Goal: Book appointment/travel/reservation

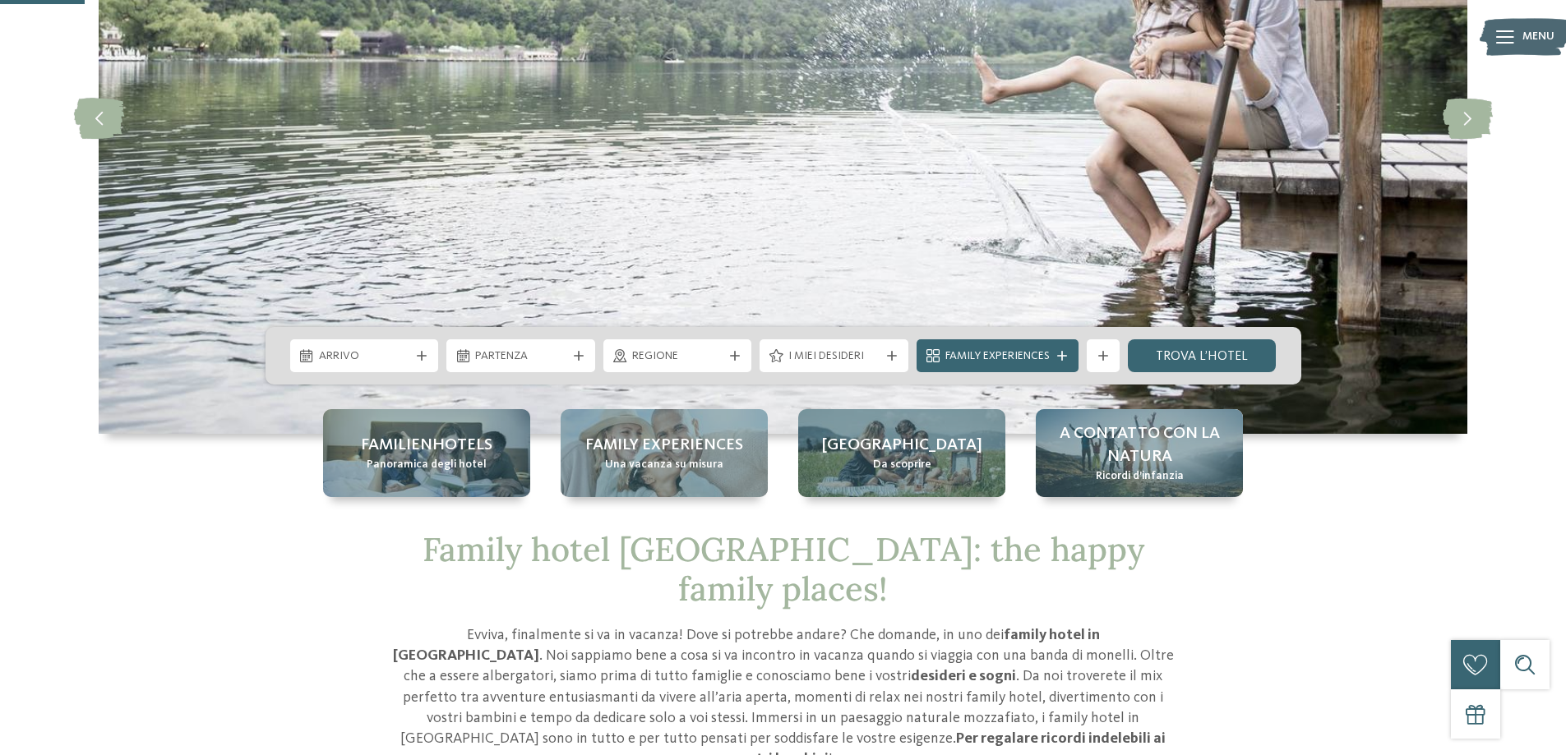
scroll to position [411, 0]
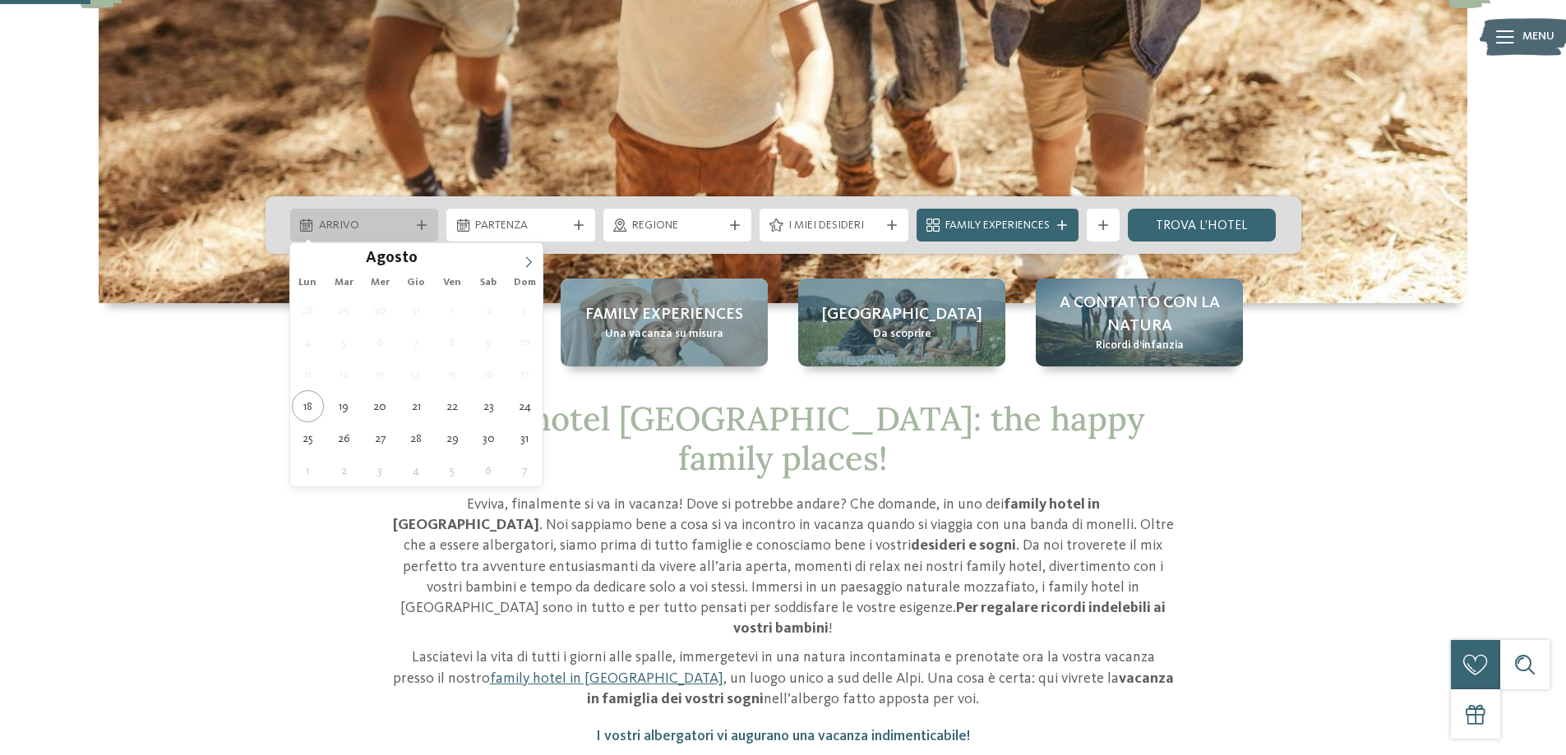
click at [423, 222] on icon at bounding box center [422, 225] width 10 height 10
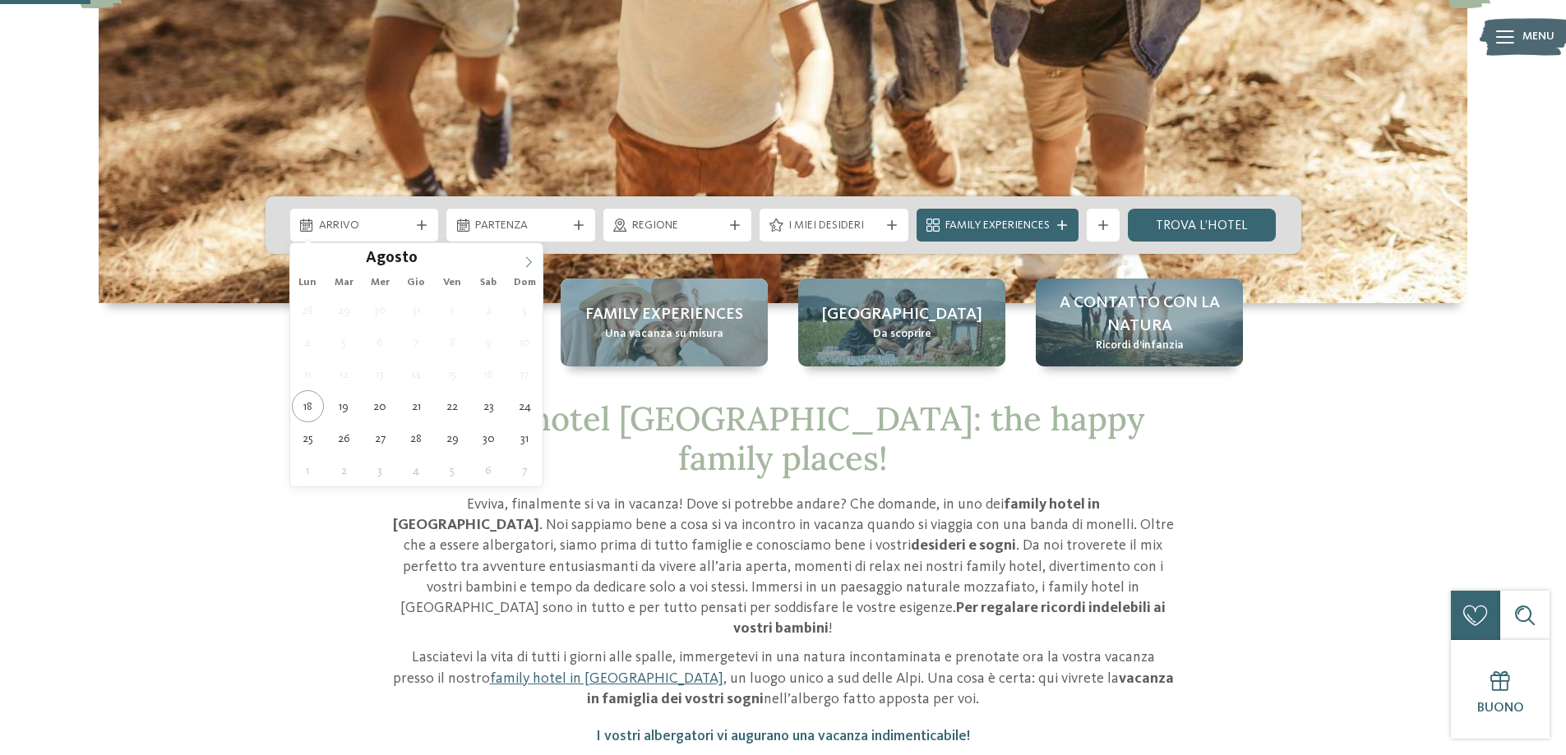
click at [530, 261] on icon at bounding box center [529, 261] width 6 height 11
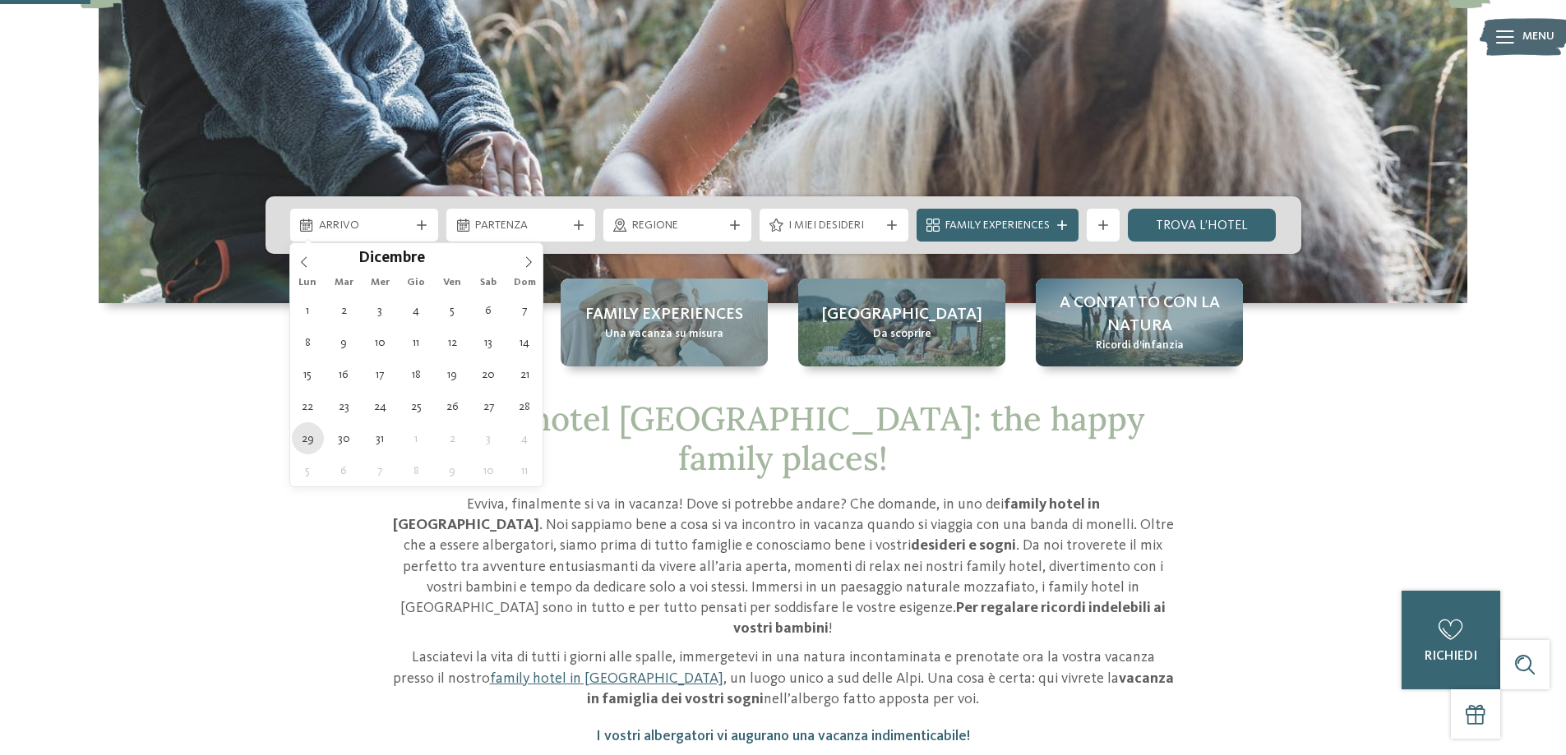
type div "[DATE]"
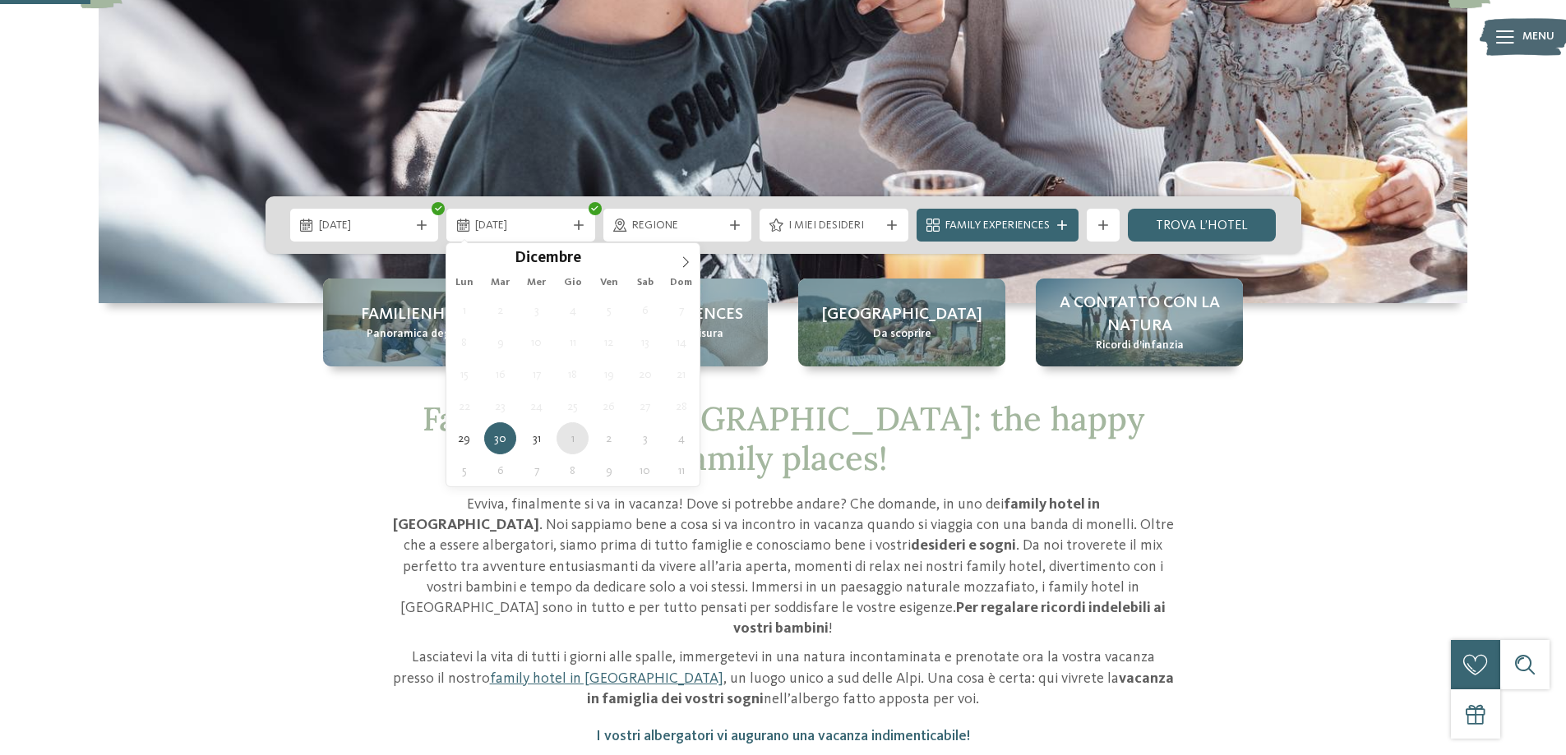
type div "[DATE]"
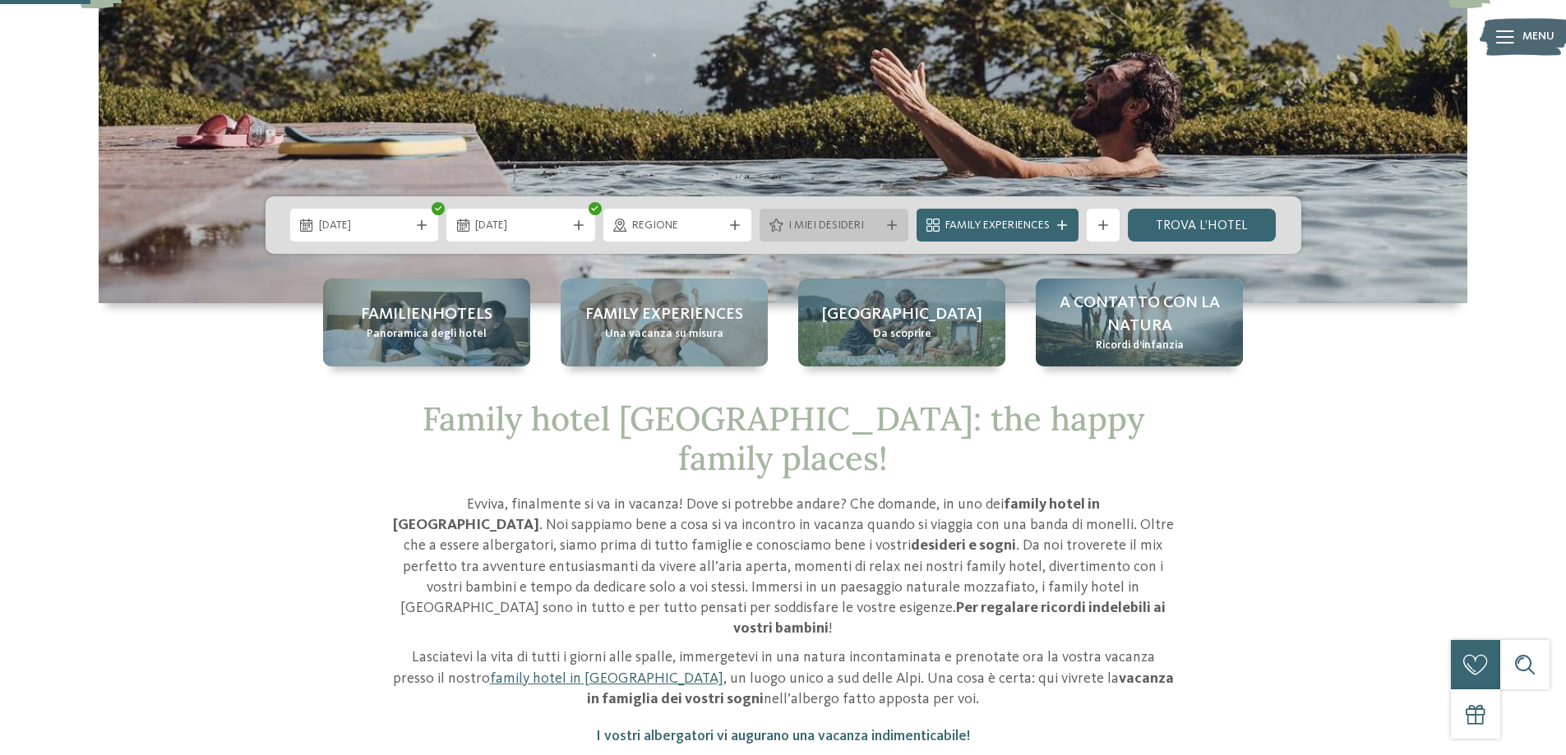
click at [889, 222] on icon at bounding box center [892, 225] width 10 height 10
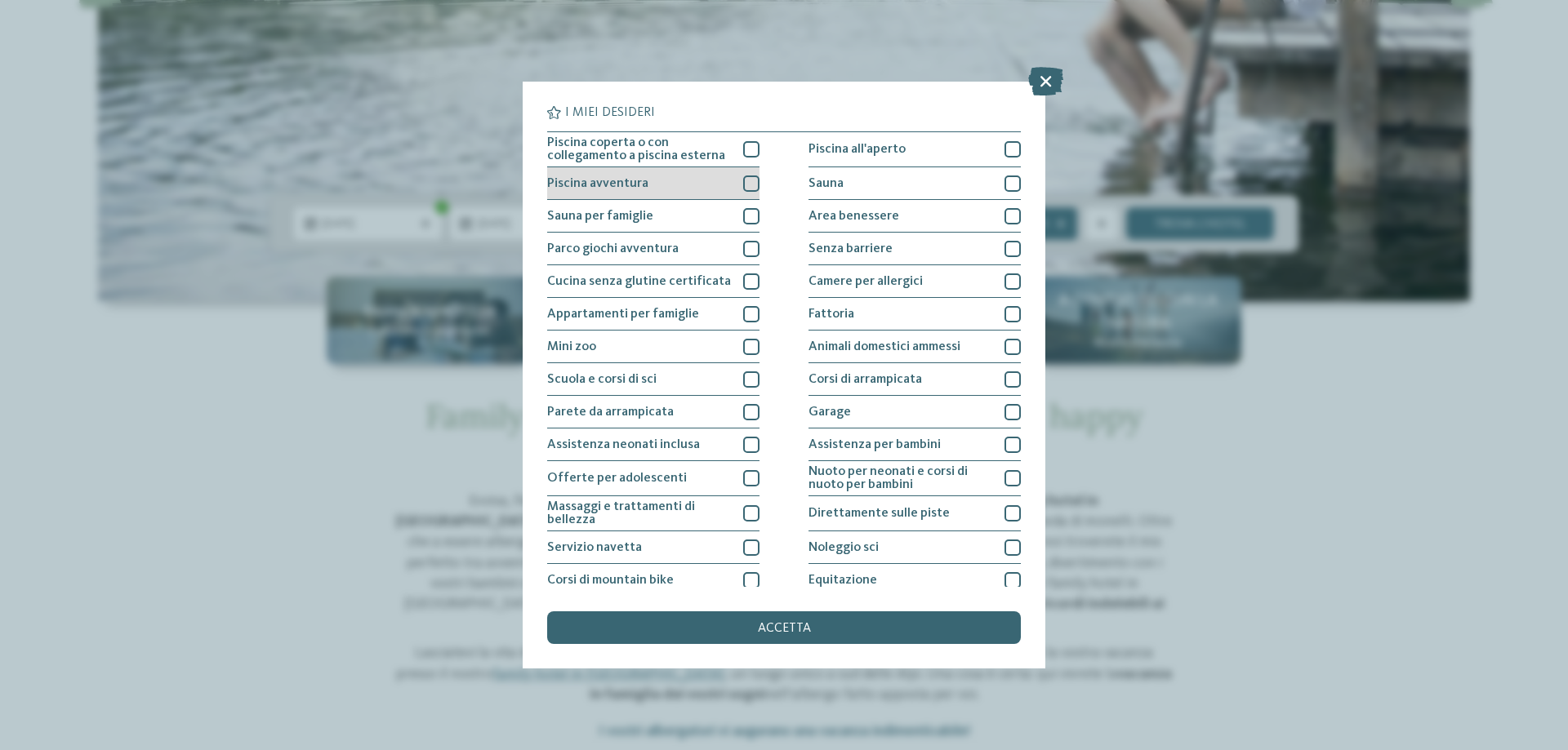
click at [747, 180] on div at bounding box center [751, 184] width 16 height 16
click at [746, 245] on div at bounding box center [751, 248] width 16 height 16
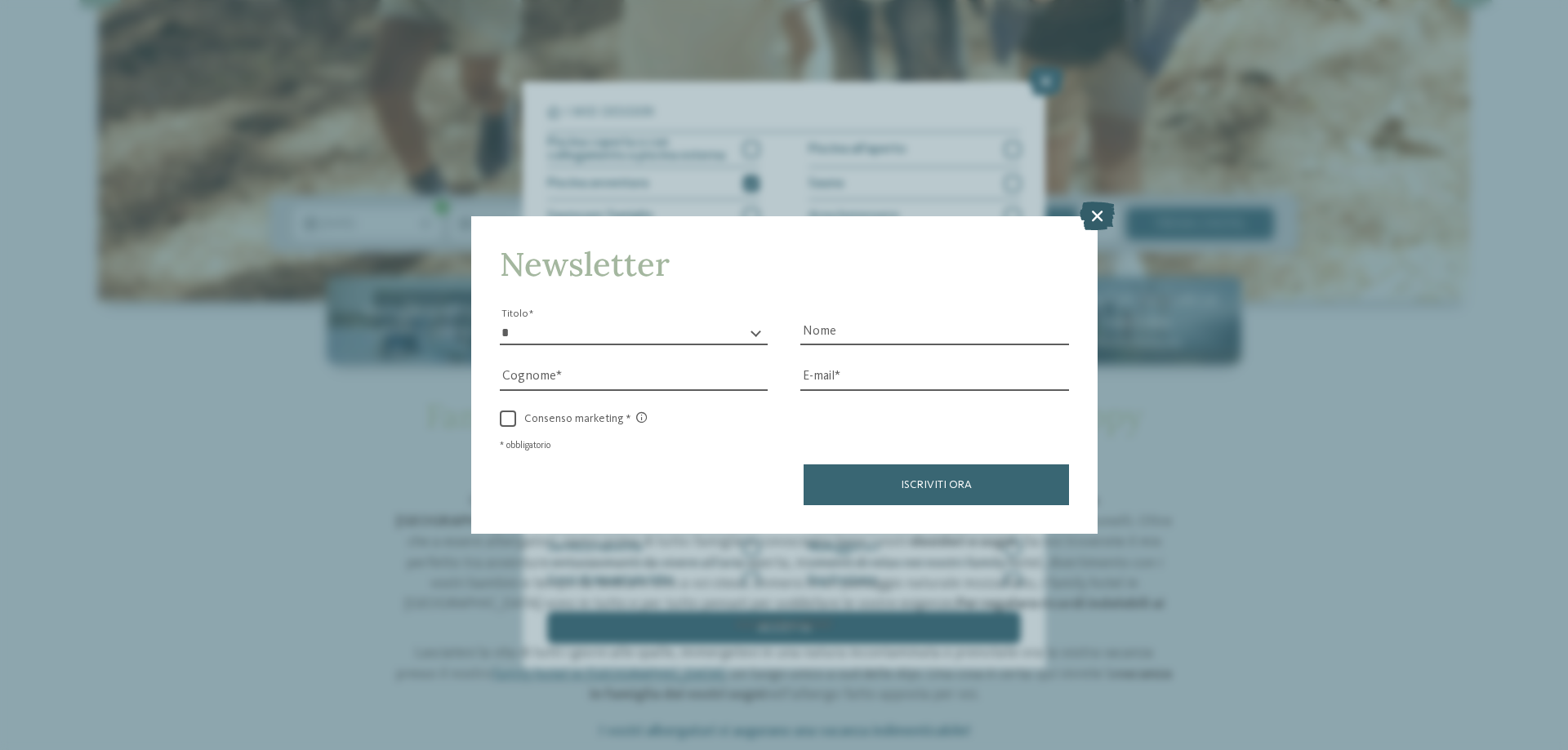
click at [1099, 216] on icon at bounding box center [1097, 216] width 35 height 29
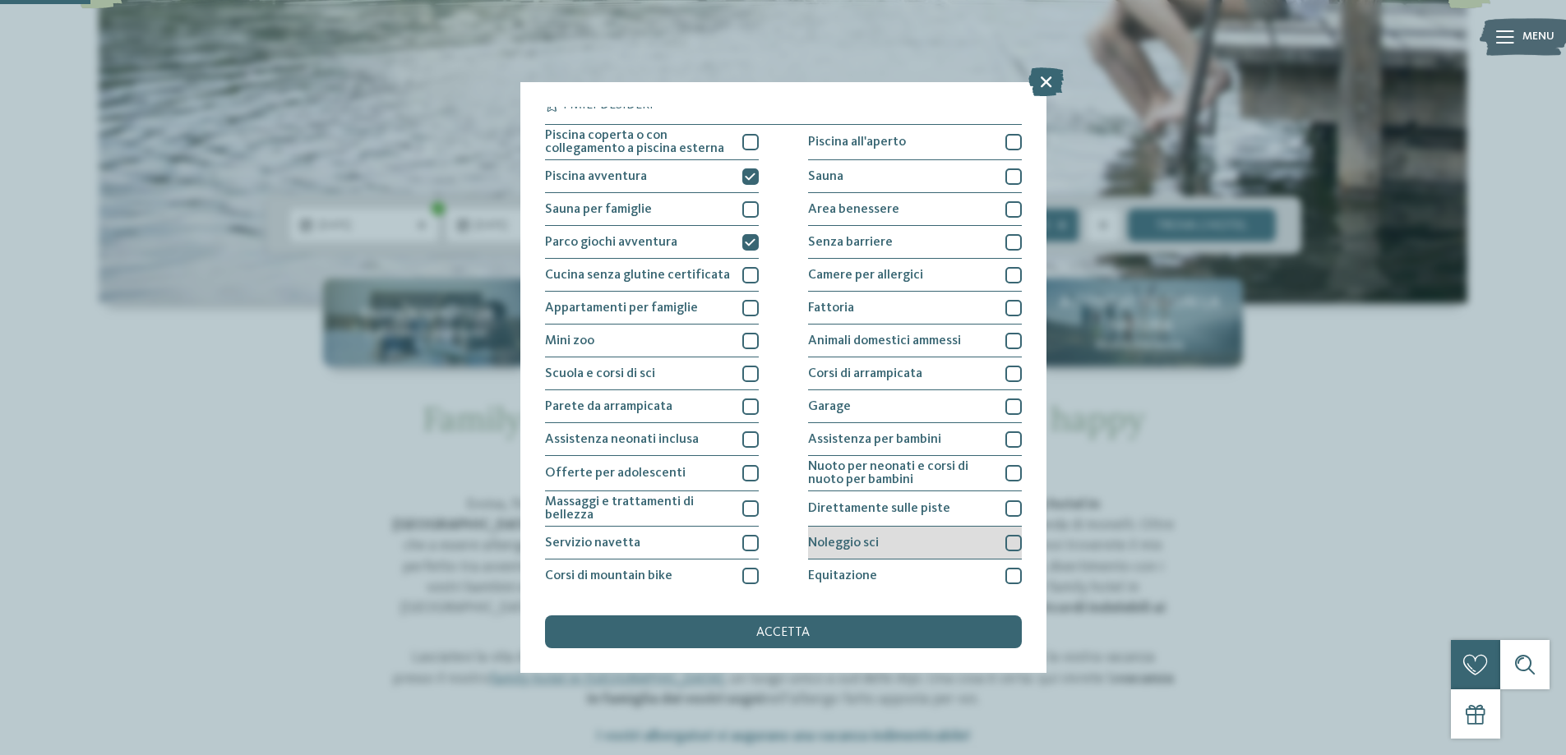
scroll to position [0, 0]
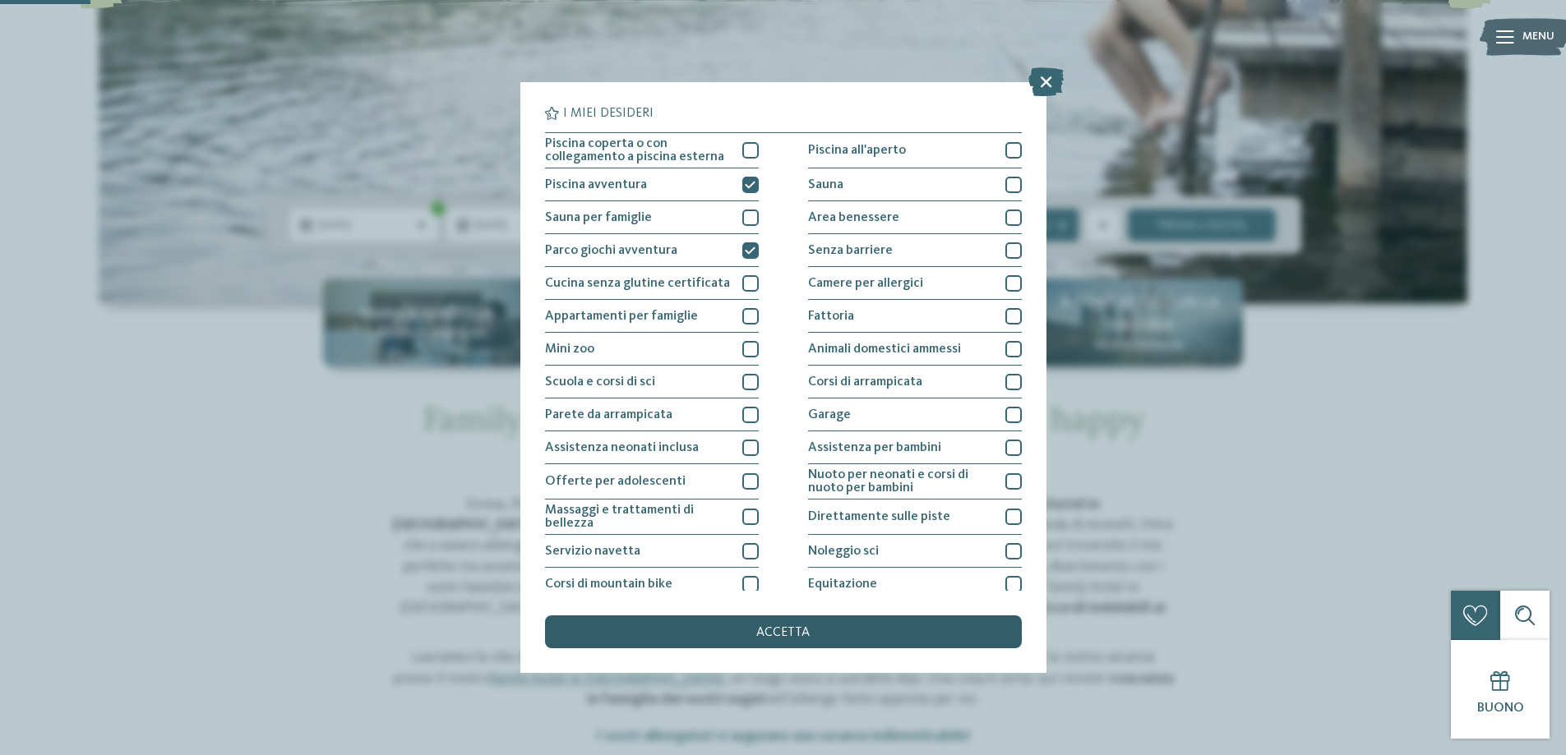
click at [773, 635] on span "accetta" at bounding box center [782, 632] width 53 height 13
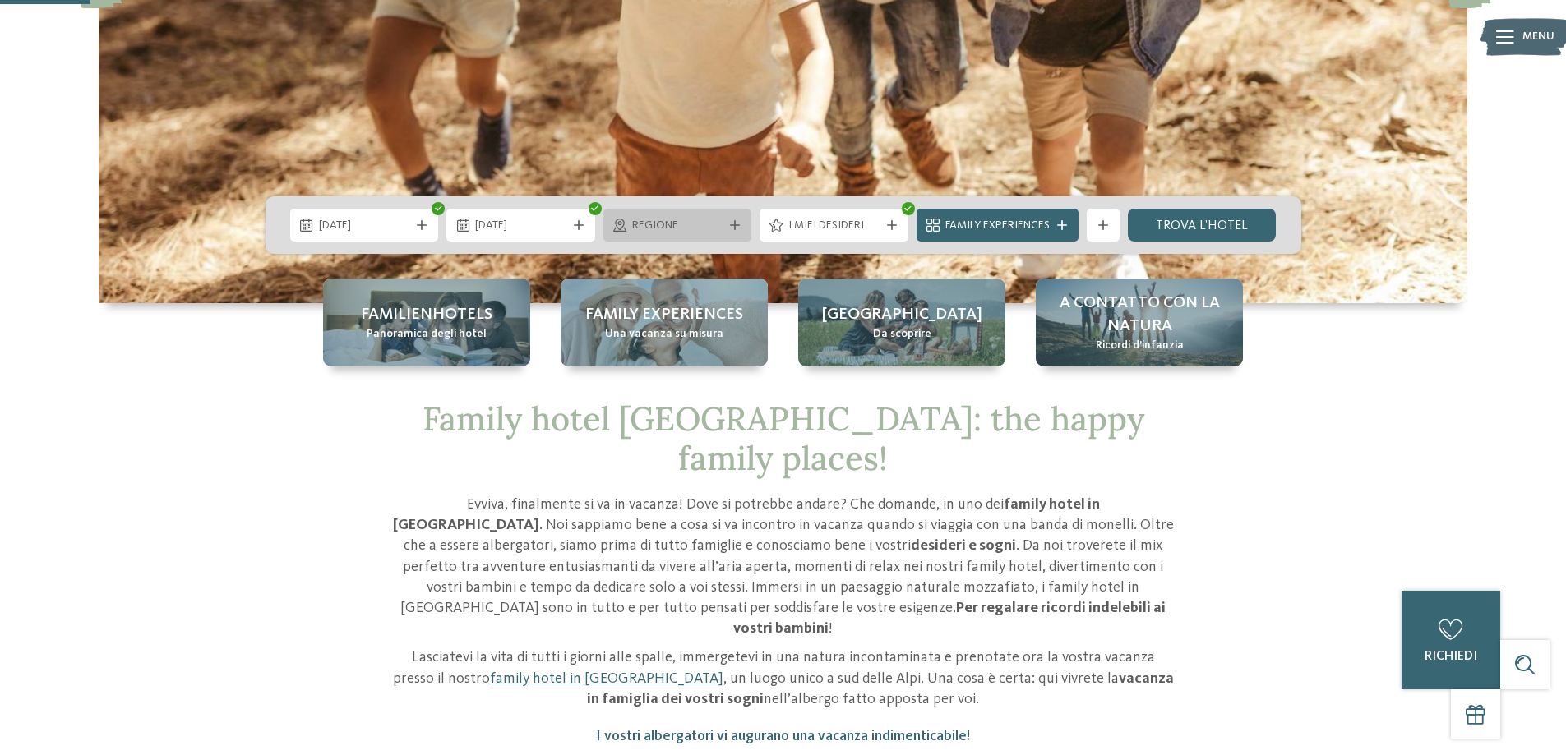
click at [731, 227] on icon at bounding box center [735, 225] width 10 height 10
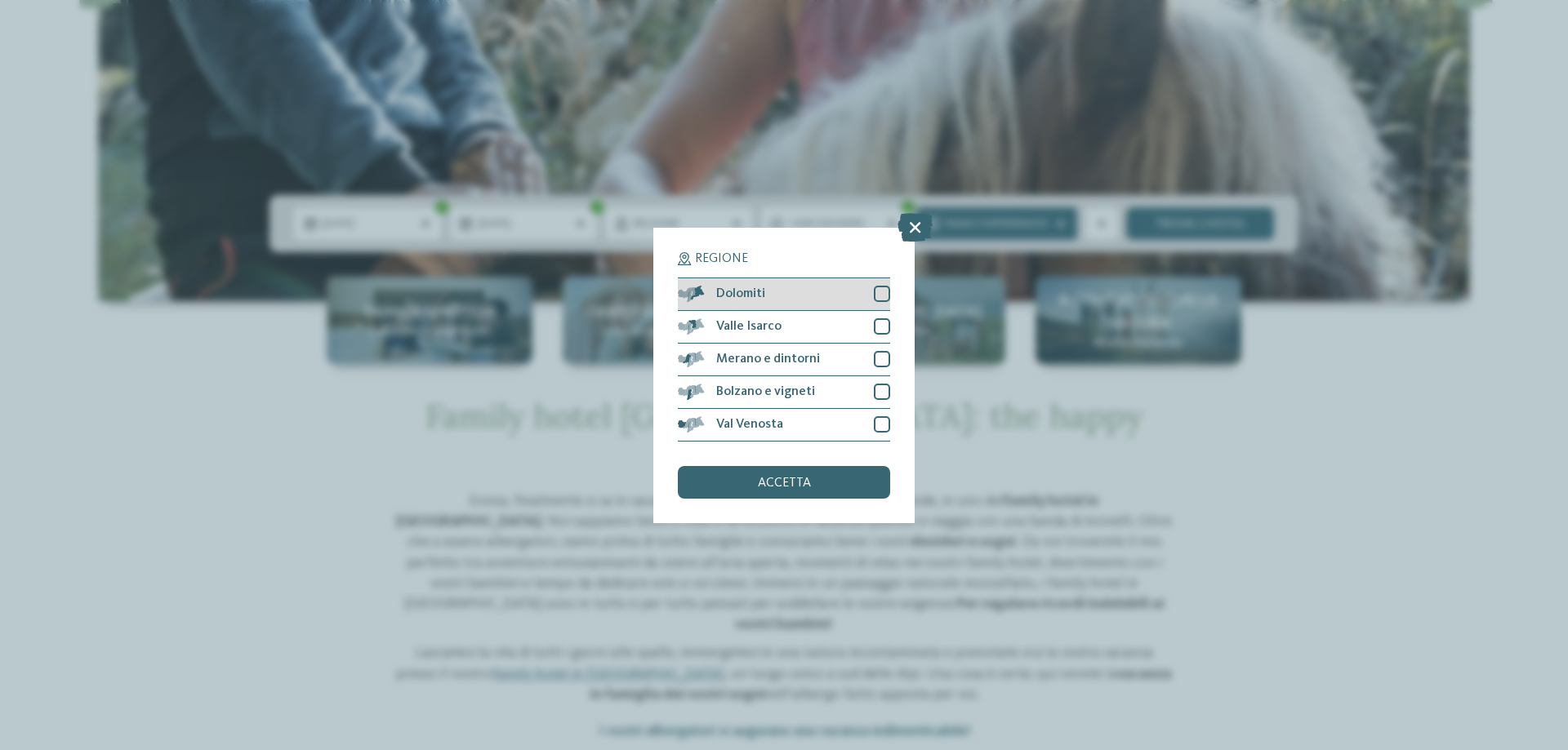
click at [880, 294] on div at bounding box center [881, 294] width 16 height 16
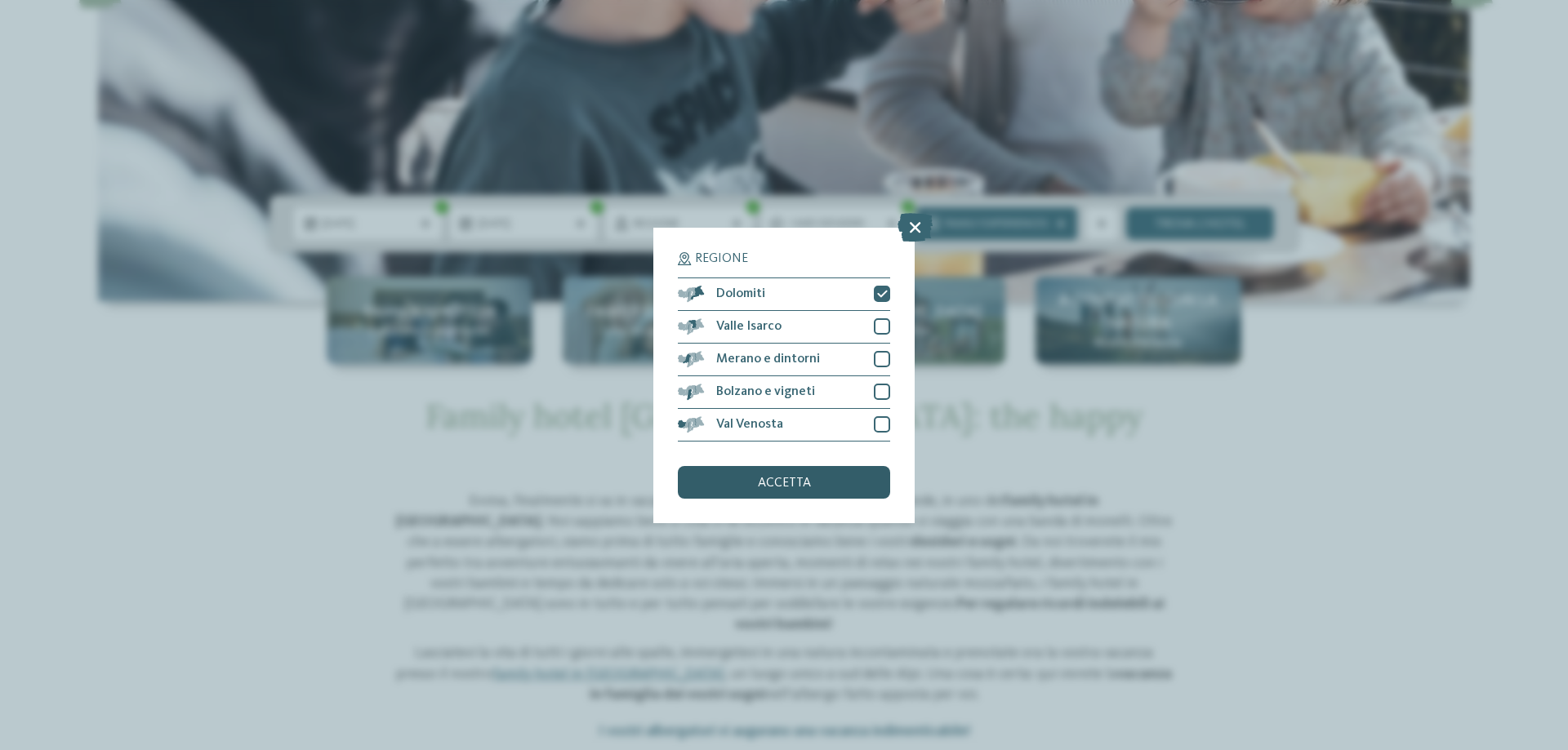
click at [820, 489] on div "accetta" at bounding box center [784, 482] width 213 height 33
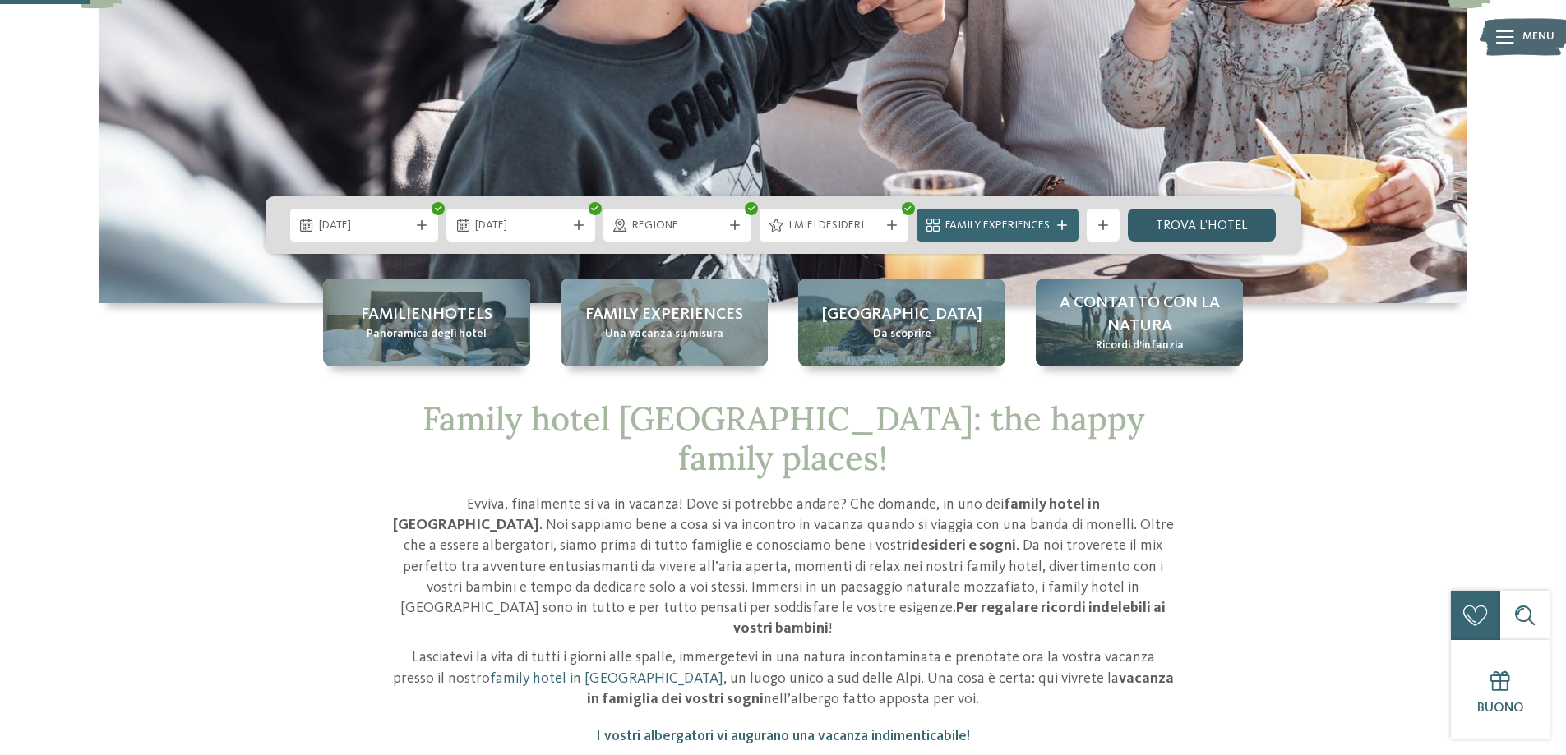
click at [1212, 231] on link "trova l’hotel" at bounding box center [1202, 225] width 149 height 33
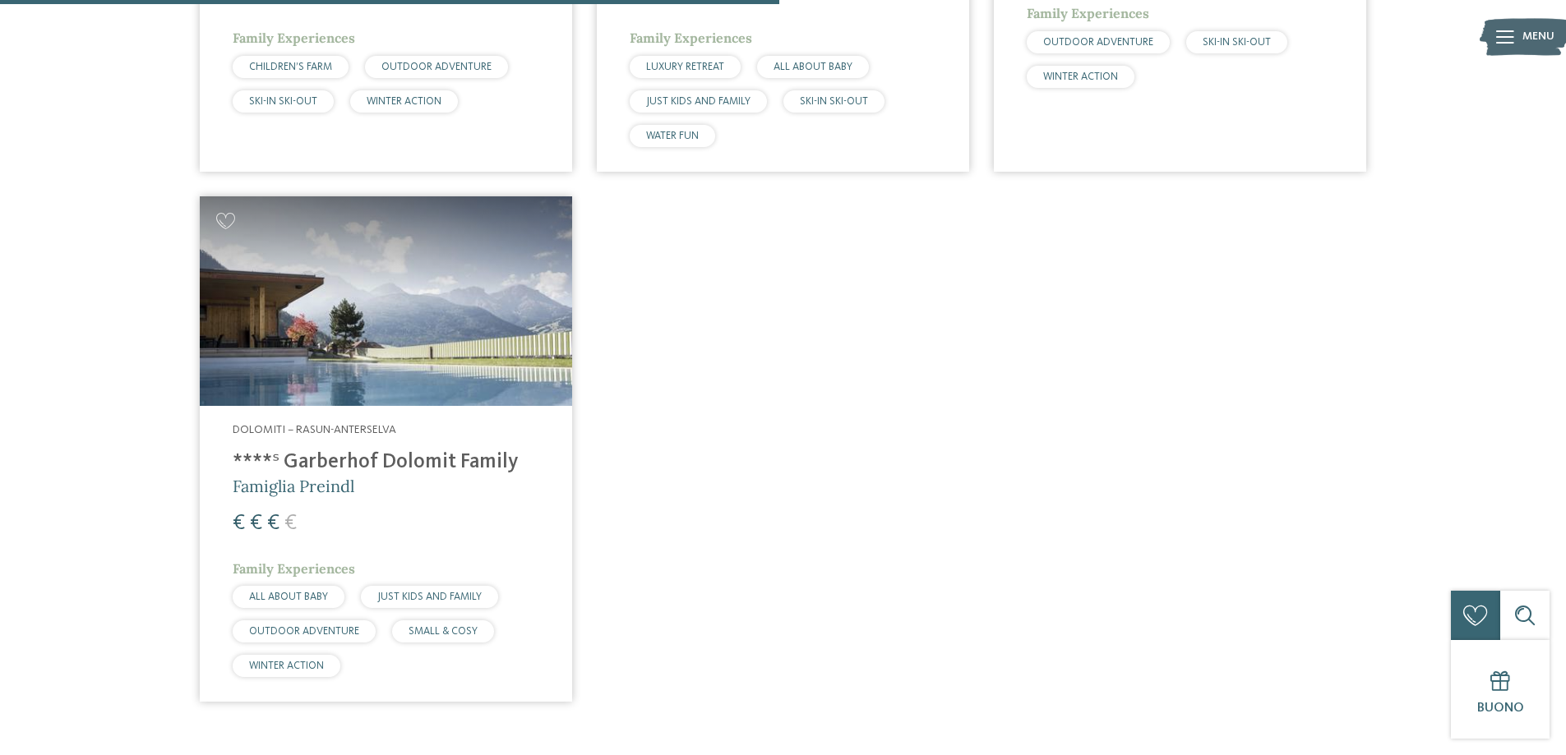
scroll to position [1032, 0]
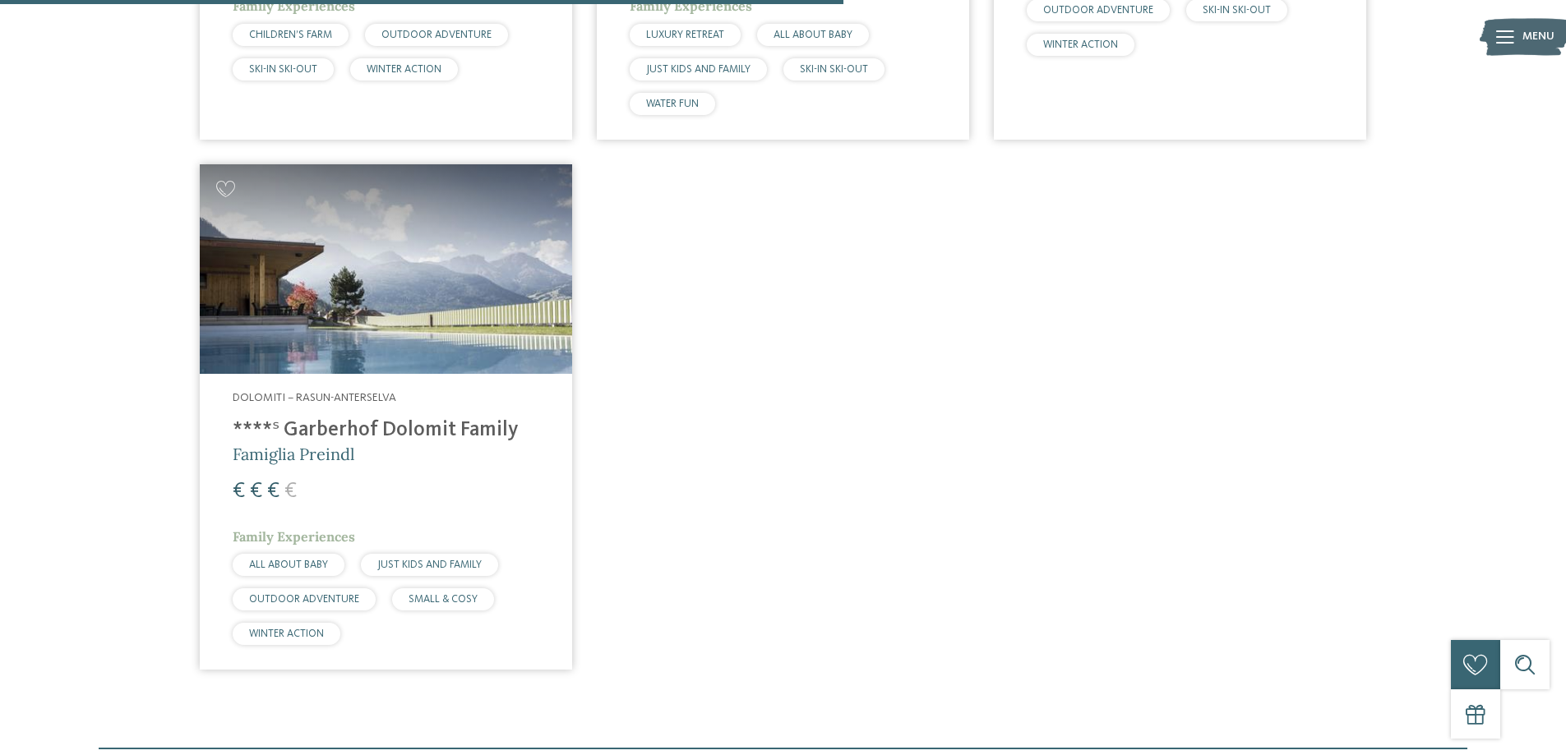
click at [446, 358] on img at bounding box center [386, 269] width 372 height 210
click at [407, 427] on h4 "****ˢ Garberhof Dolomit Family" at bounding box center [386, 430] width 307 height 25
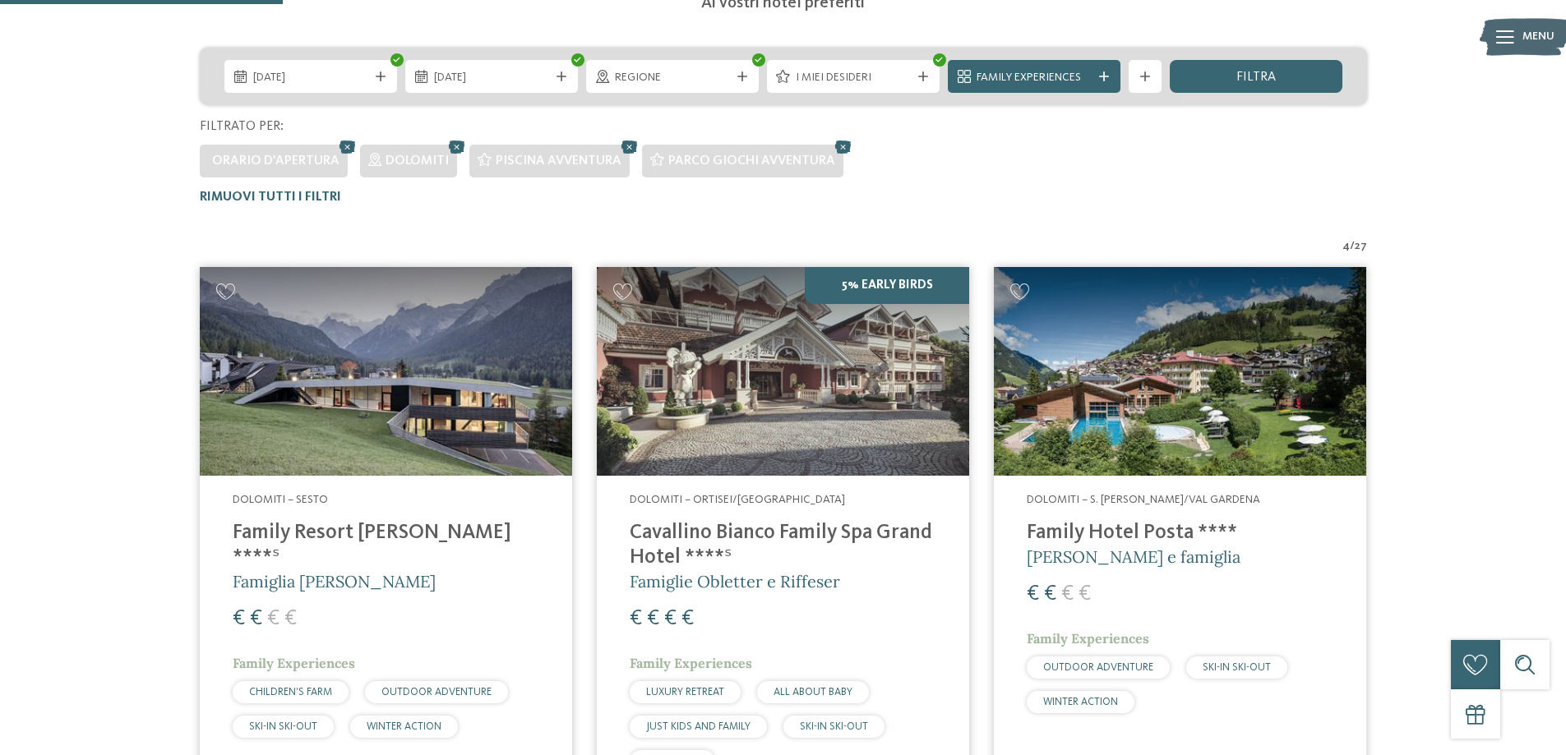
scroll to position [0, 0]
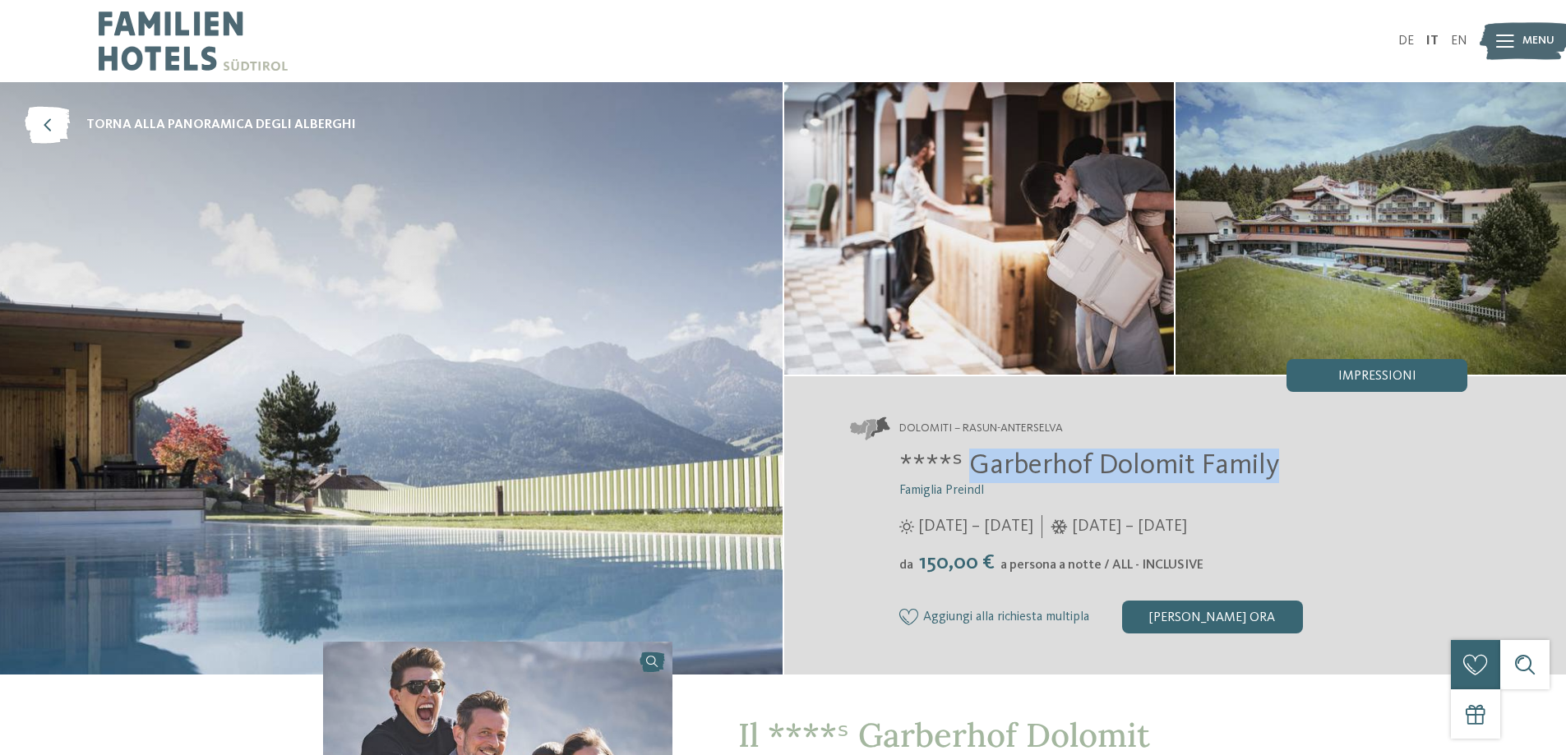
drag, startPoint x: 976, startPoint y: 463, endPoint x: 1283, endPoint y: 479, distance: 307.8
click at [1283, 479] on h2 "****ˢ Garberhof Dolomit Family" at bounding box center [1183, 466] width 569 height 35
copy span "Garberhof Dolomit Family"
